Goal: Check status

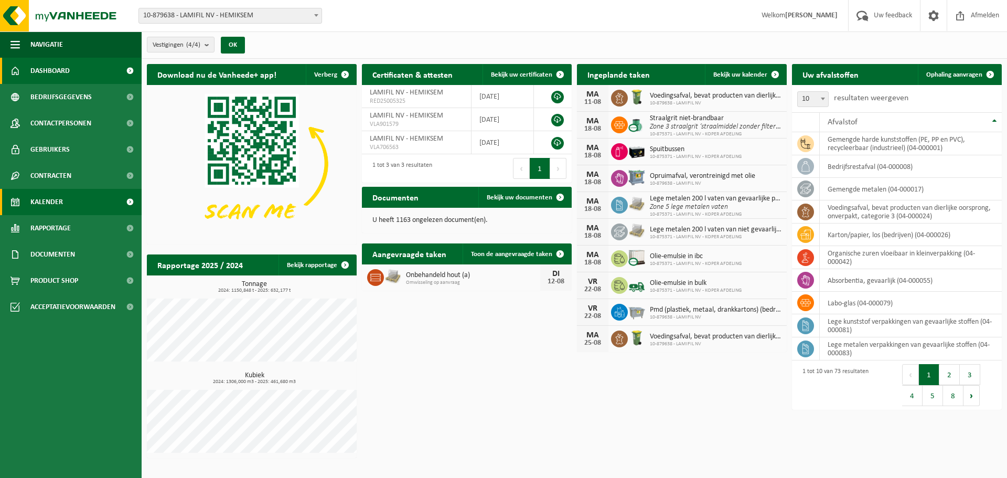
click at [53, 208] on span "Kalender" at bounding box center [46, 202] width 33 height 26
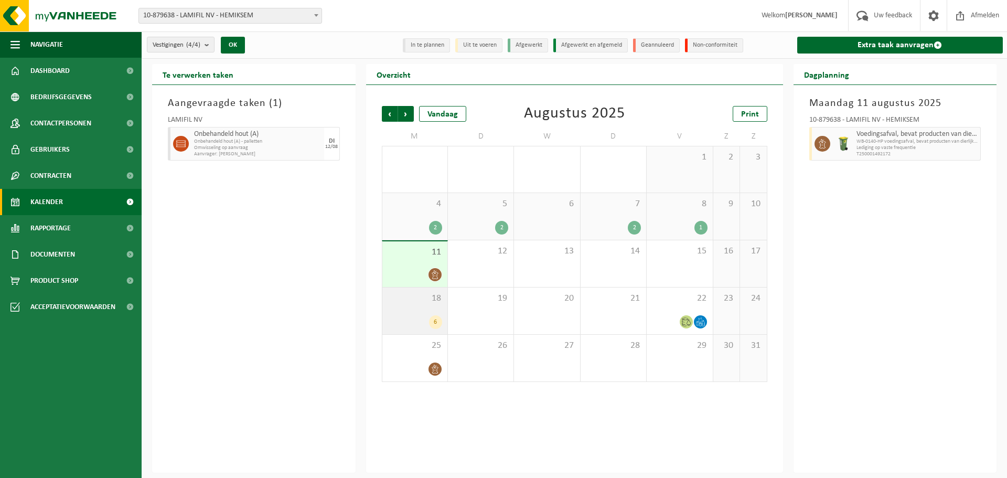
click at [405, 311] on div "18 6" at bounding box center [414, 310] width 65 height 47
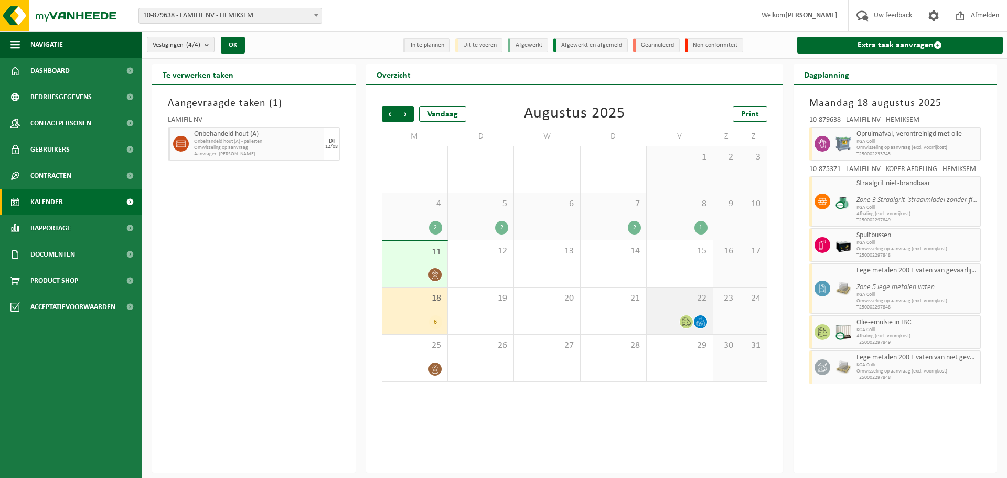
click at [669, 327] on div at bounding box center [679, 322] width 55 height 14
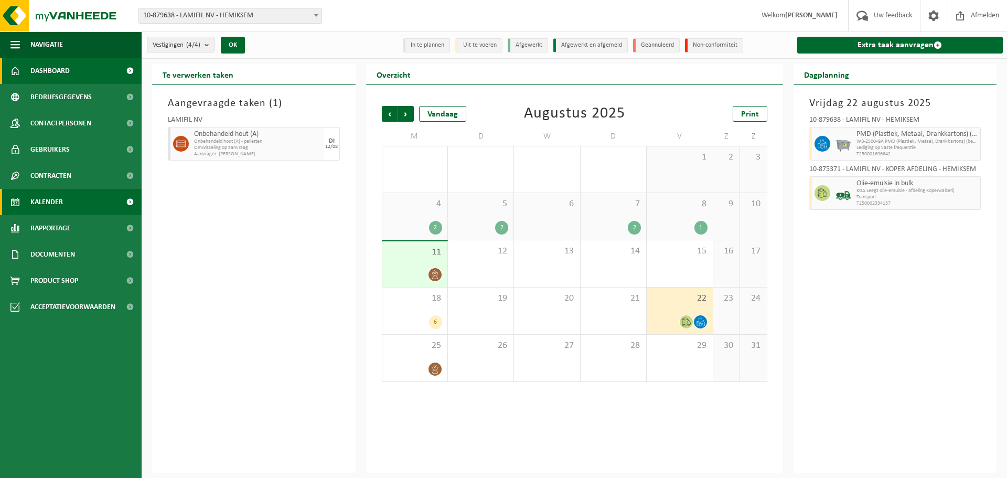
click at [81, 69] on link "Dashboard" at bounding box center [71, 71] width 142 height 26
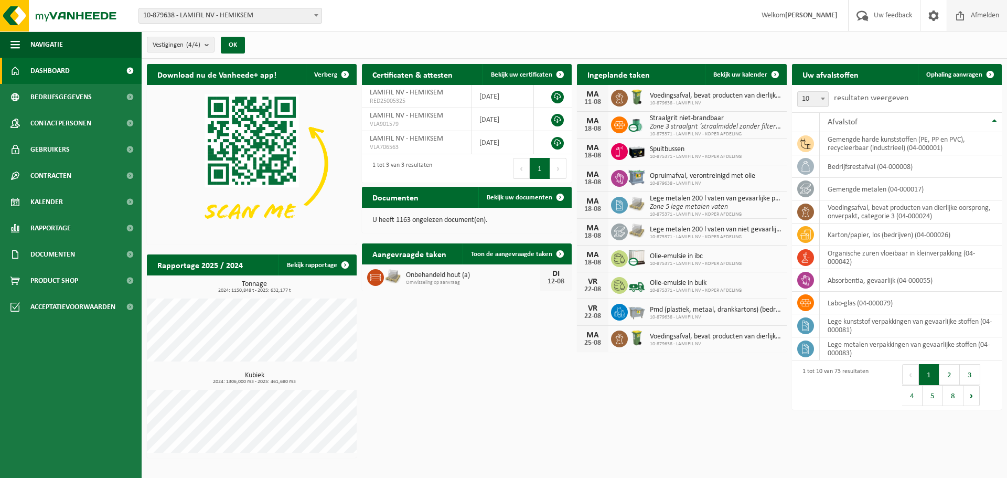
click at [983, 13] on span "Afmelden" at bounding box center [985, 15] width 34 height 31
